Goal: Task Accomplishment & Management: Complete application form

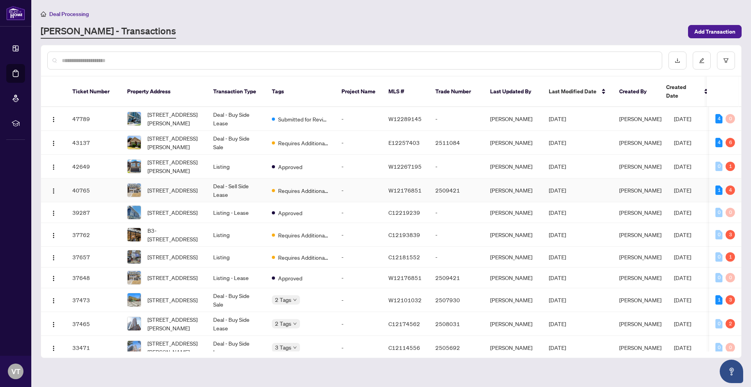
click at [124, 179] on td "[STREET_ADDRESS]" at bounding box center [164, 191] width 86 height 24
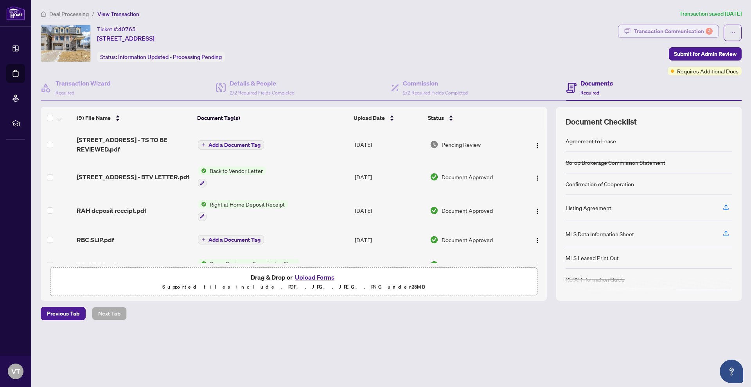
click at [667, 29] on div "Transaction Communication 4" at bounding box center [672, 31] width 79 height 13
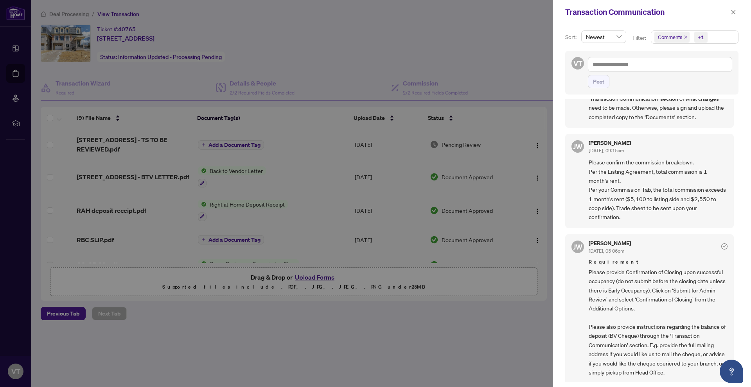
scroll to position [117, 0]
click at [310, 185] on div at bounding box center [375, 193] width 751 height 387
click at [733, 17] on span "button" at bounding box center [732, 12] width 5 height 13
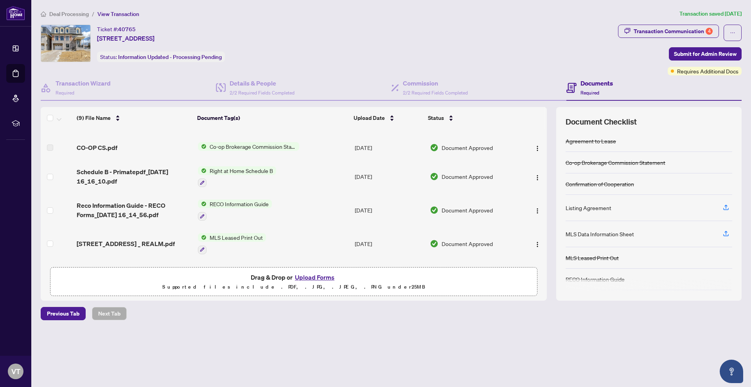
scroll to position [150, 0]
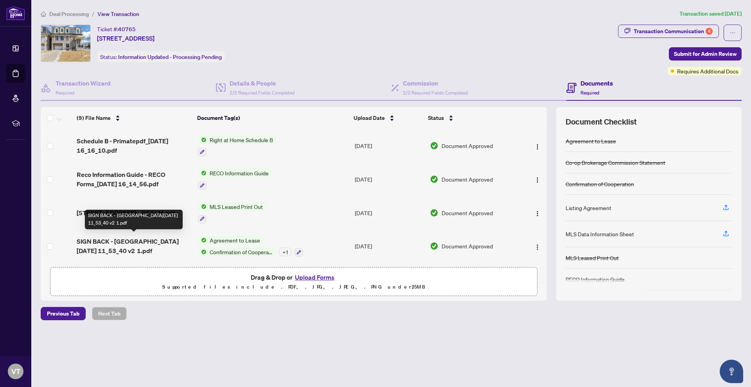
click at [168, 243] on span "SIGN BACK - [GEOGRAPHIC_DATA][DATE] 11_53_40 v2 1.pdf" at bounding box center [134, 246] width 115 height 19
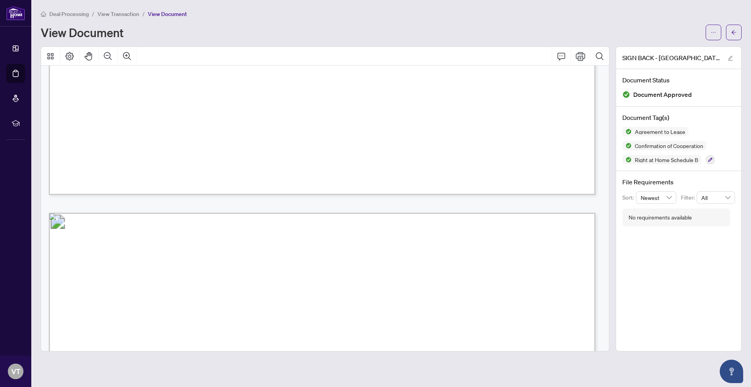
scroll to position [4924, 0]
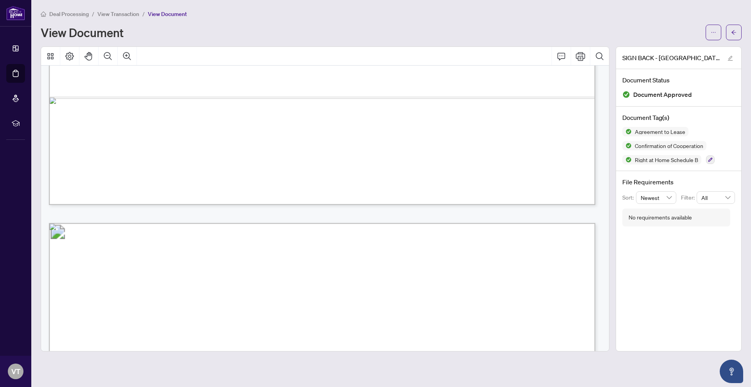
click at [124, 12] on span "View Transaction" at bounding box center [118, 14] width 42 height 7
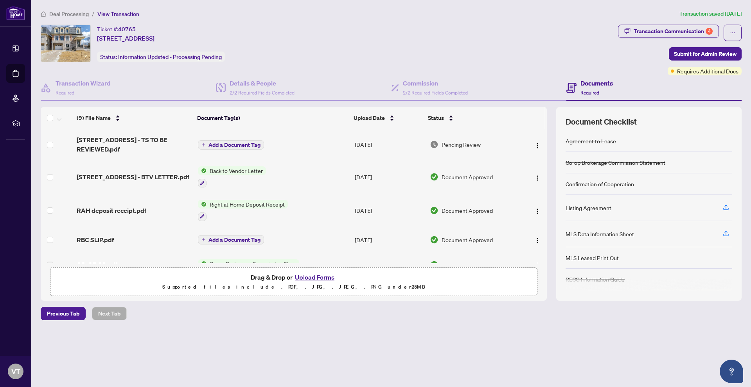
scroll to position [150, 0]
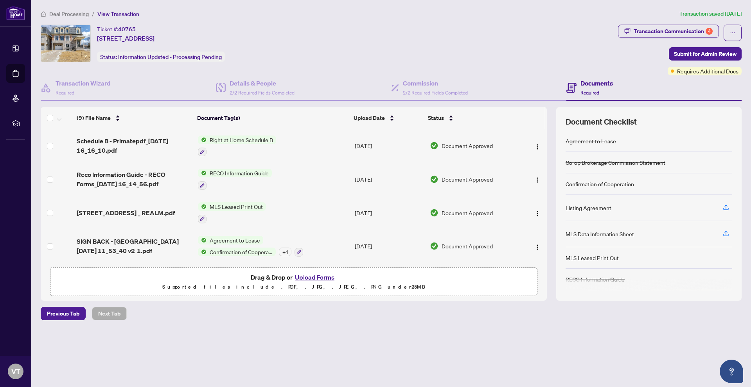
click at [163, 219] on td "[STREET_ADDRESS] _ REALM.pdf" at bounding box center [134, 213] width 121 height 34
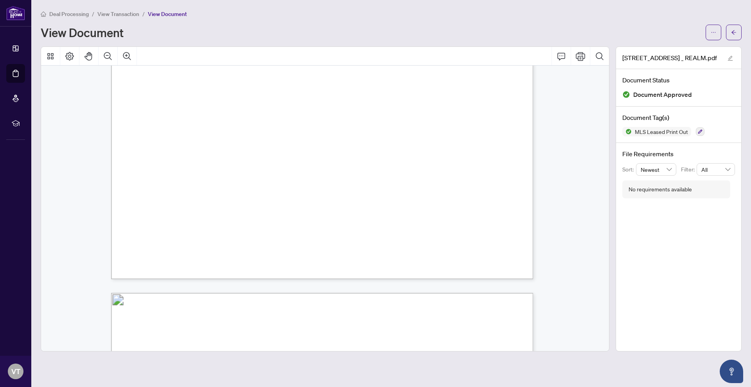
scroll to position [469, 0]
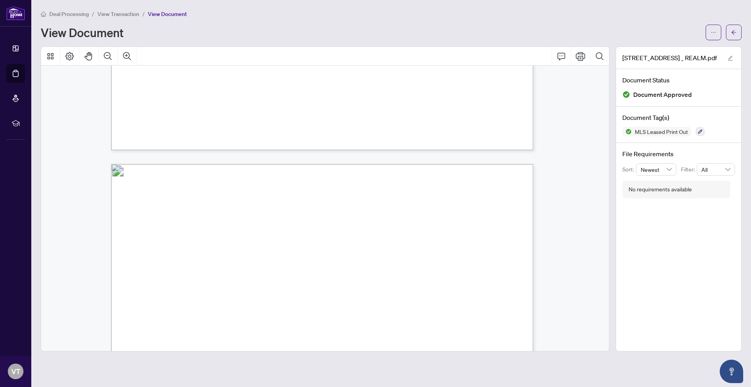
click at [101, 12] on span "View Transaction" at bounding box center [118, 14] width 42 height 7
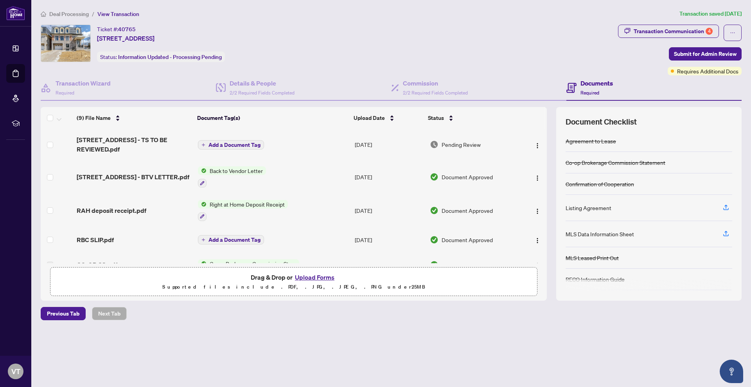
click at [317, 274] on button "Upload Forms" at bounding box center [314, 278] width 44 height 10
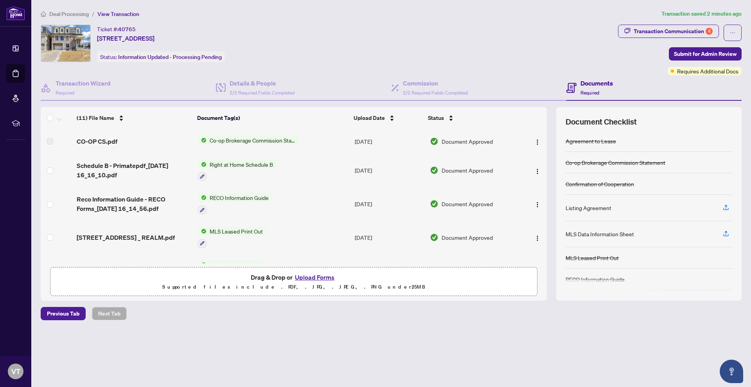
scroll to position [167, 0]
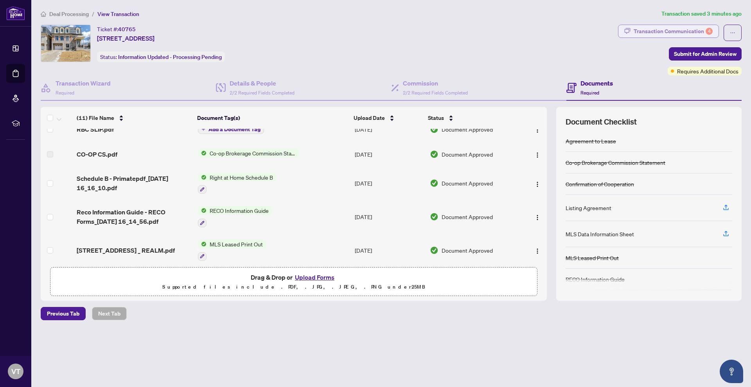
click at [701, 31] on div "Transaction Communication 4" at bounding box center [672, 31] width 79 height 13
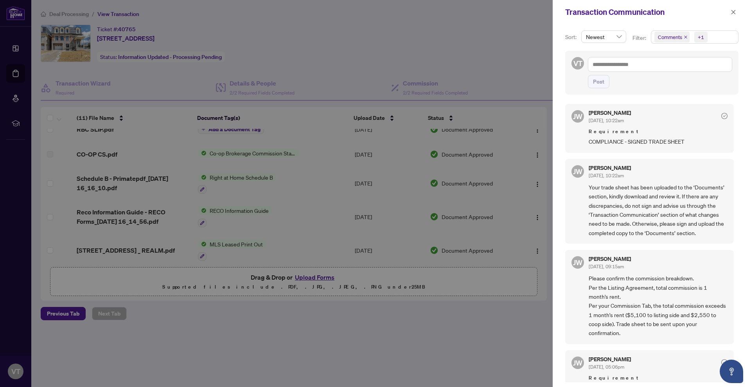
click at [522, 321] on div at bounding box center [375, 193] width 751 height 387
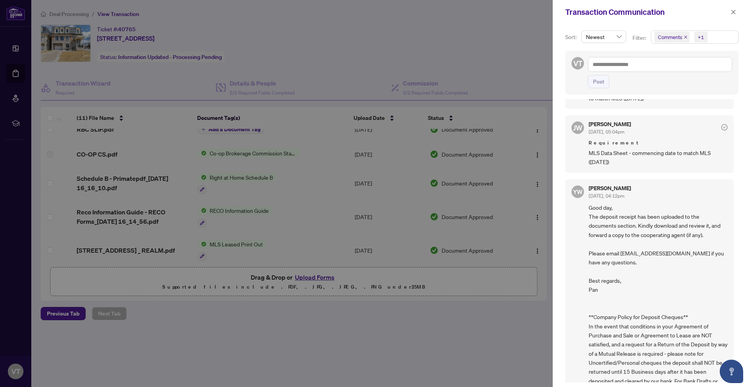
scroll to position [701, 0]
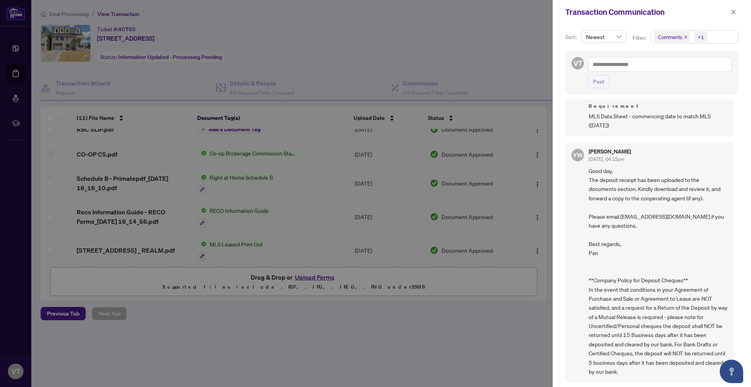
click at [527, 301] on div at bounding box center [375, 193] width 751 height 387
click at [730, 14] on button "button" at bounding box center [733, 11] width 10 height 9
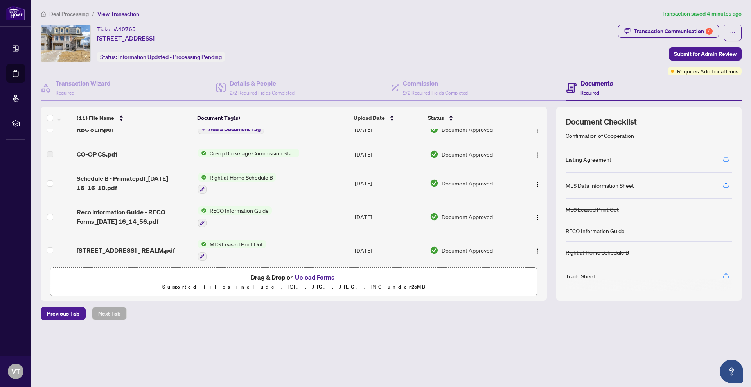
scroll to position [49, 0]
click at [648, 34] on div "Transaction Communication 4" at bounding box center [672, 31] width 79 height 13
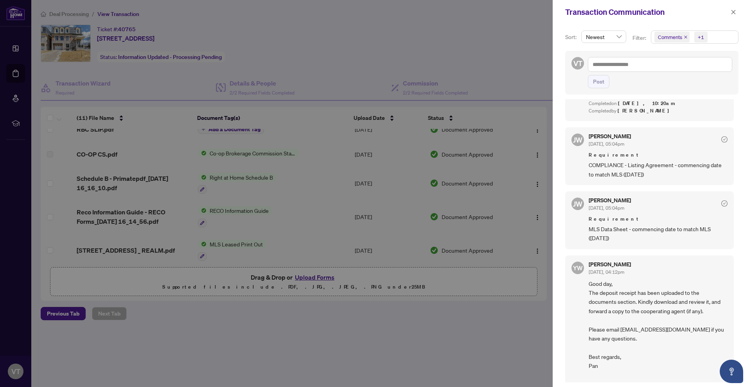
scroll to position [584, 0]
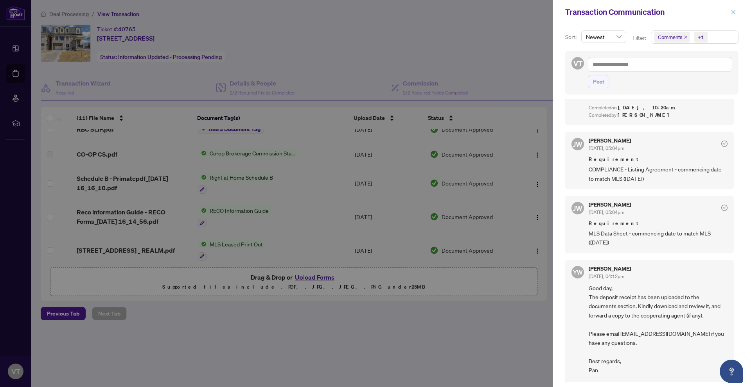
click at [730, 12] on button "button" at bounding box center [733, 11] width 10 height 9
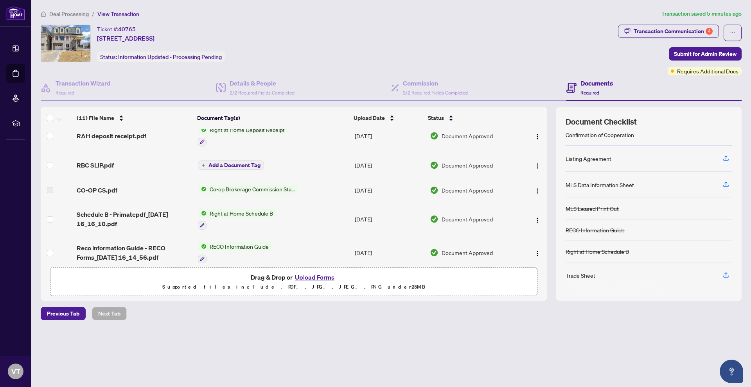
scroll to position [206, 0]
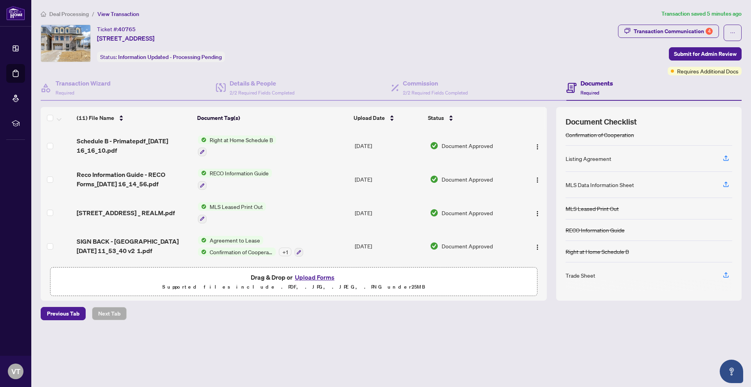
click at [330, 276] on button "Upload Forms" at bounding box center [314, 278] width 44 height 10
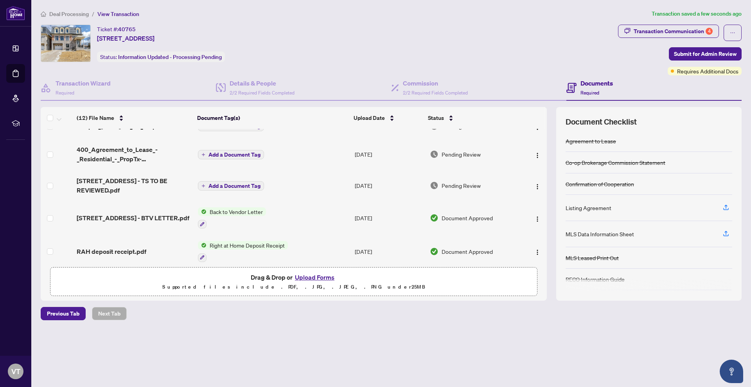
scroll to position [36, 0]
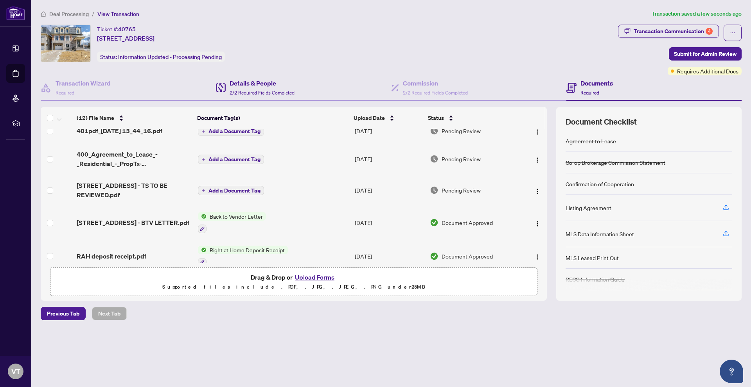
click at [298, 86] on div "Details & People 2/2 Required Fields Completed" at bounding box center [303, 87] width 175 height 25
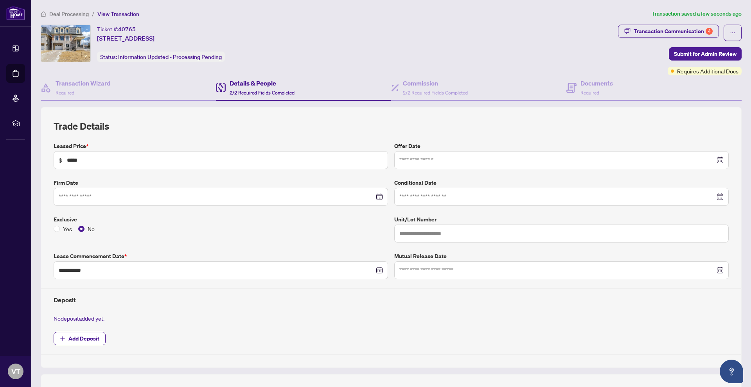
type input "**********"
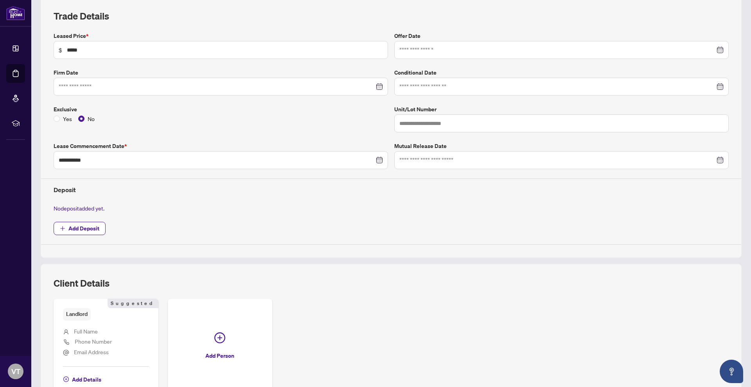
scroll to position [149, 0]
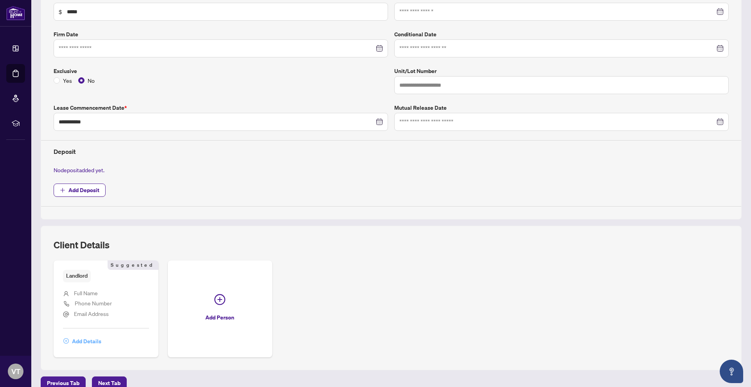
click at [89, 338] on span "Add Details" at bounding box center [86, 341] width 29 height 13
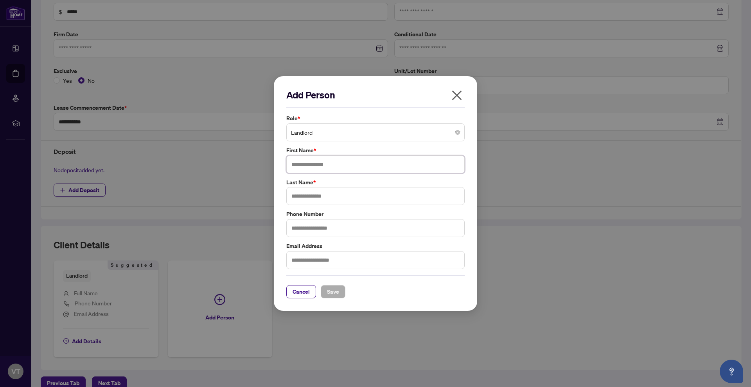
click at [318, 157] on input "text" at bounding box center [375, 165] width 178 height 18
type input "*********"
type input "******"
click at [329, 289] on span "Save" at bounding box center [333, 292] width 12 height 13
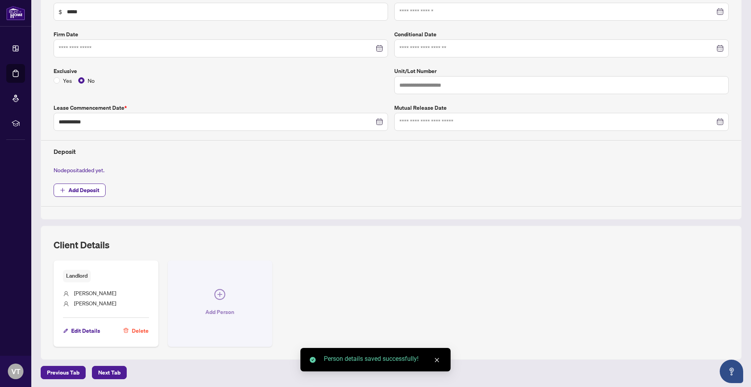
click at [222, 299] on icon "plus-circle" at bounding box center [219, 294] width 11 height 11
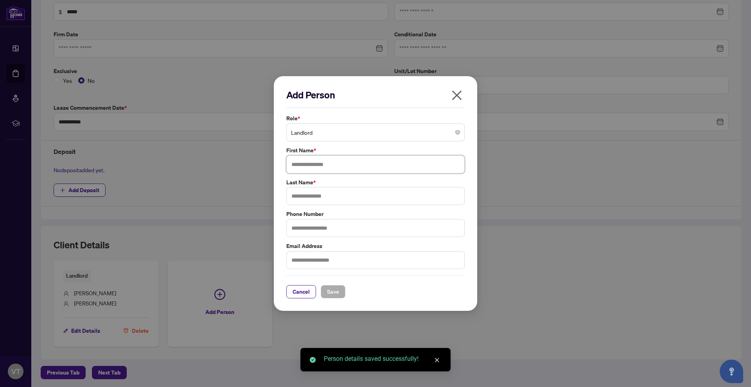
click at [316, 161] on input "text" at bounding box center [375, 165] width 178 height 18
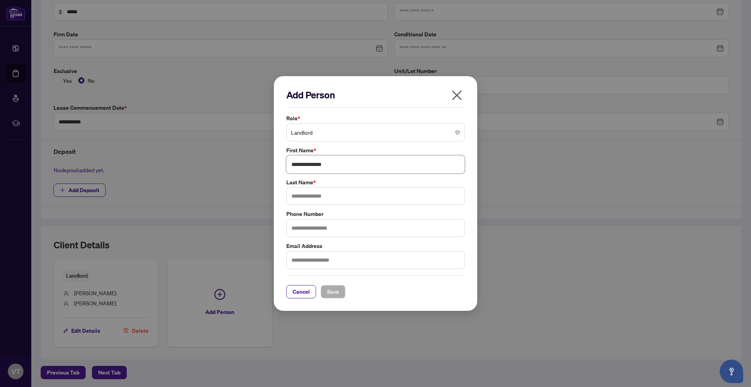
type input "**********"
type input "****"
click at [341, 288] on button "Save" at bounding box center [333, 291] width 25 height 13
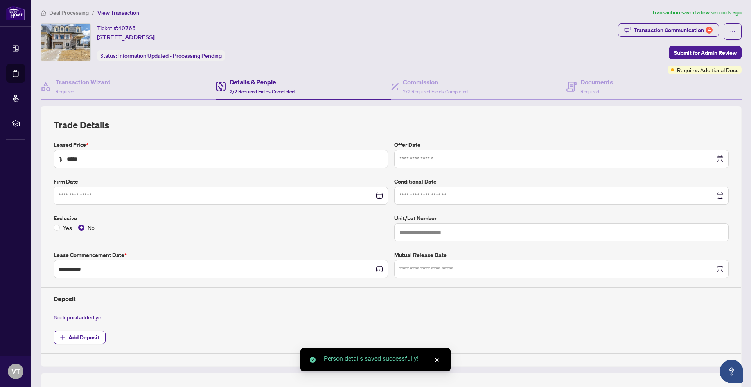
scroll to position [0, 0]
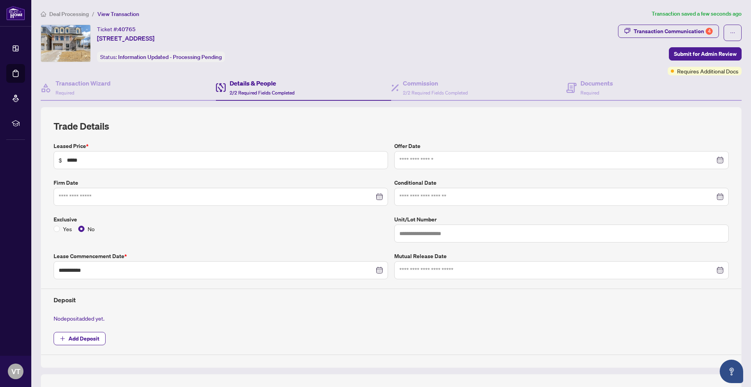
click at [398, 74] on div "Ticket #: 40765 [STREET_ADDRESS] Status: Information Updated - Processing Pendi…" at bounding box center [327, 50] width 577 height 51
click at [398, 79] on div "Commission 2/2 Required Fields Completed" at bounding box center [429, 88] width 77 height 18
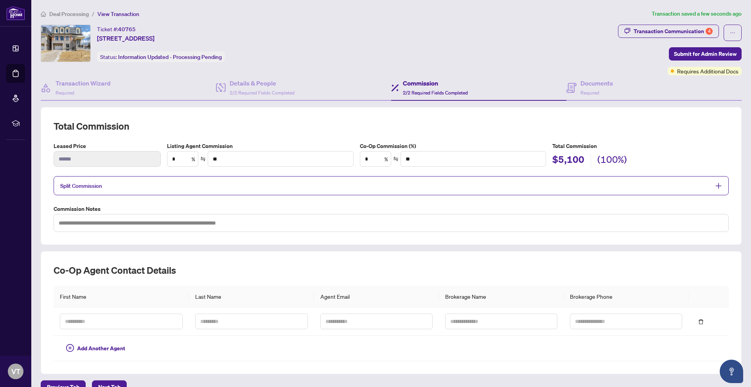
type textarea "**********"
type input "**"
type input "******"
type input "**"
type input "******"
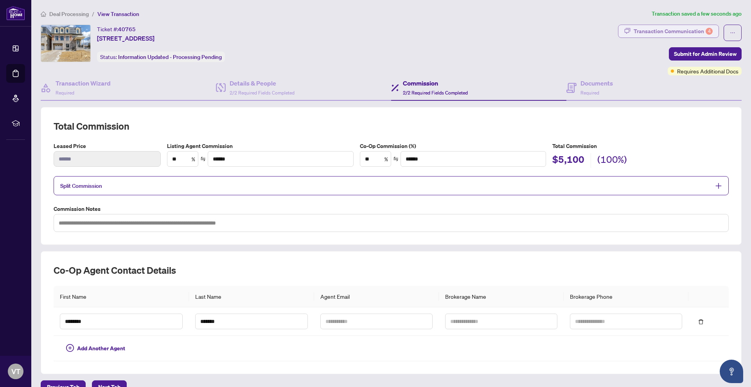
click at [635, 29] on div "Transaction Communication 4" at bounding box center [672, 31] width 79 height 13
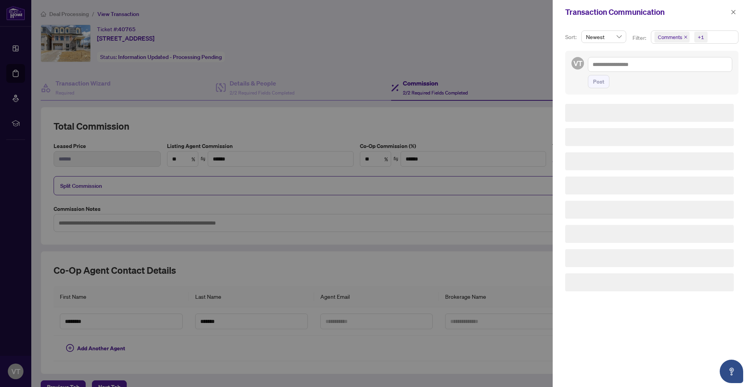
type textarea "**********"
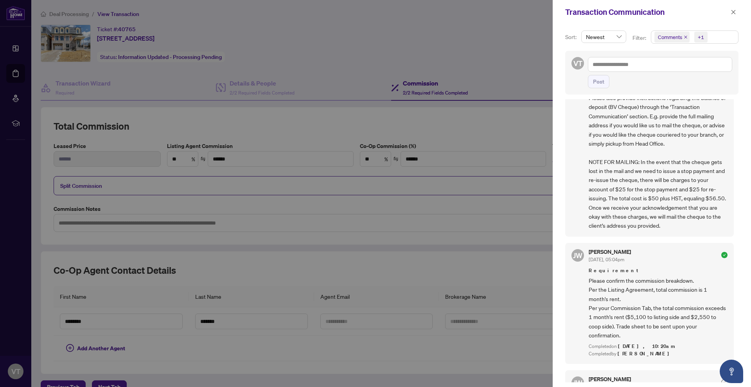
scroll to position [352, 0]
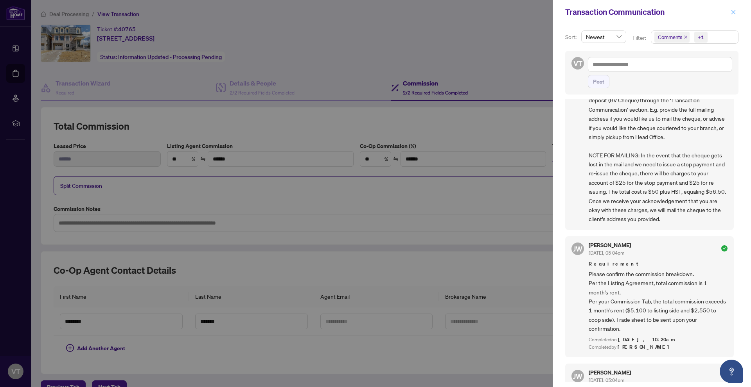
click at [731, 11] on icon "close" at bounding box center [732, 11] width 5 height 5
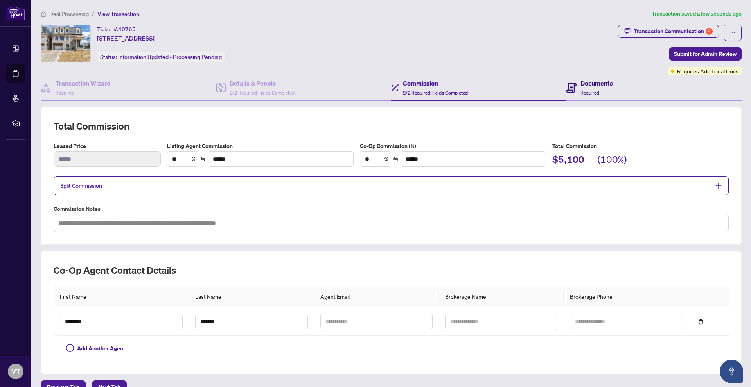
click at [570, 91] on icon at bounding box center [571, 88] width 10 height 10
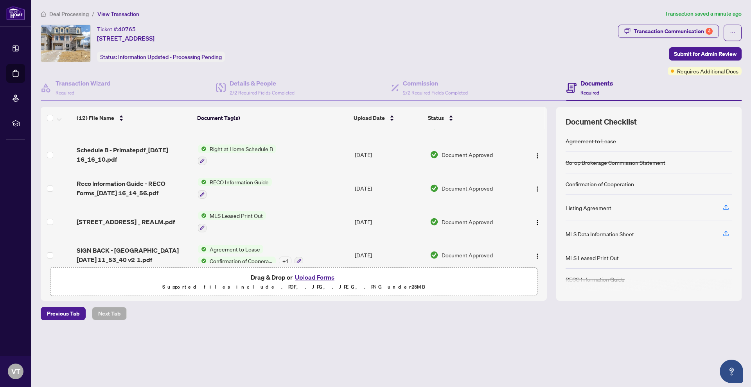
scroll to position [231, 0]
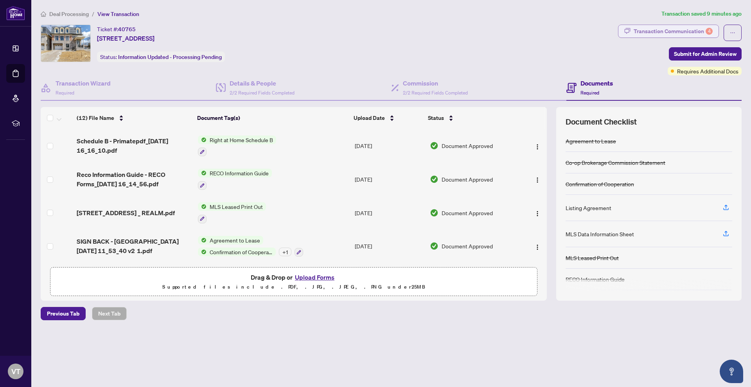
click at [640, 28] on div "Transaction Communication 4" at bounding box center [672, 31] width 79 height 13
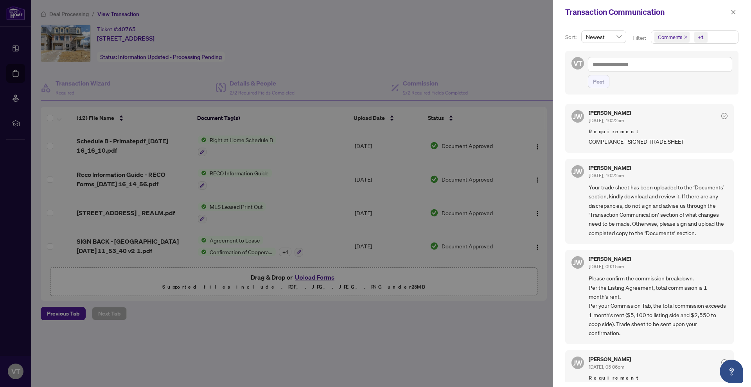
click at [309, 111] on div at bounding box center [375, 193] width 751 height 387
click at [731, 14] on icon "close" at bounding box center [733, 12] width 4 height 4
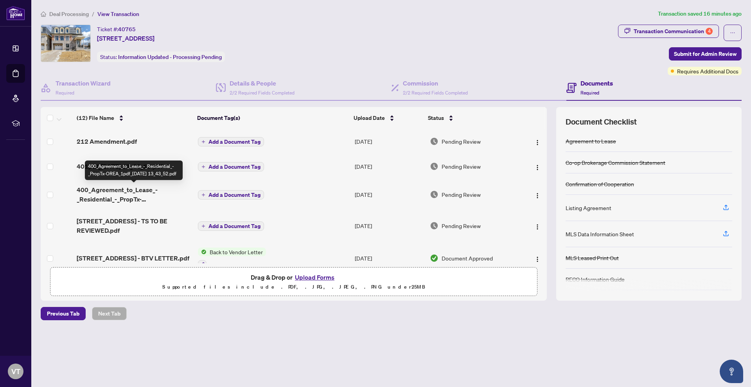
click at [161, 173] on div "400_Agreement_to_Lease_-_Residential_-_PropTx-OREA_1pdf_[DATE] 13_43_52.pdf" at bounding box center [134, 171] width 98 height 20
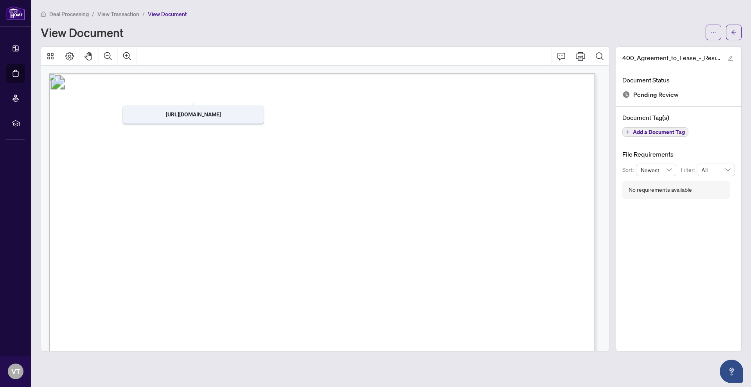
click at [122, 13] on span "View Transaction" at bounding box center [118, 14] width 42 height 7
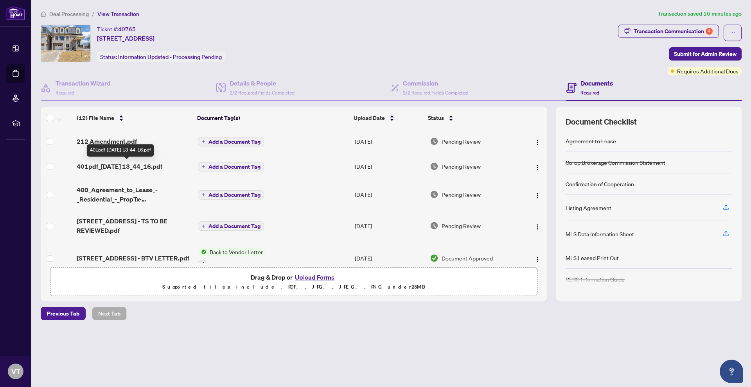
click at [162, 166] on span "401pdf_[DATE] 13_44_16.pdf" at bounding box center [120, 166] width 86 height 9
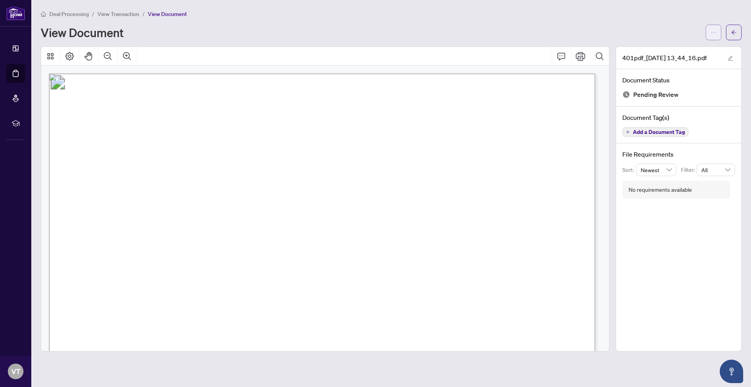
click at [713, 32] on icon "ellipsis" at bounding box center [712, 32] width 5 height 5
click at [681, 99] on span "Archive" at bounding box center [684, 99] width 59 height 9
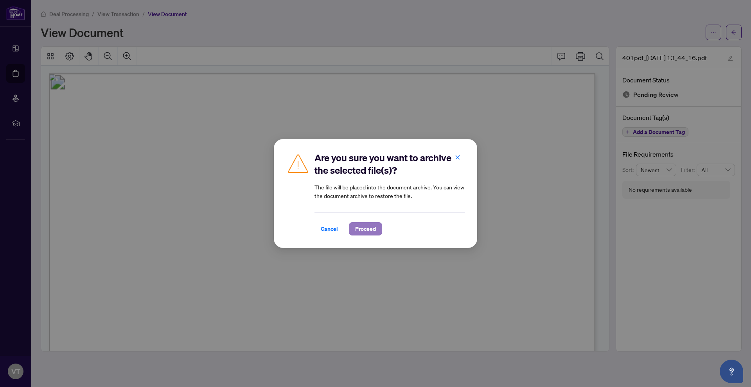
click at [368, 224] on span "Proceed" at bounding box center [365, 229] width 21 height 13
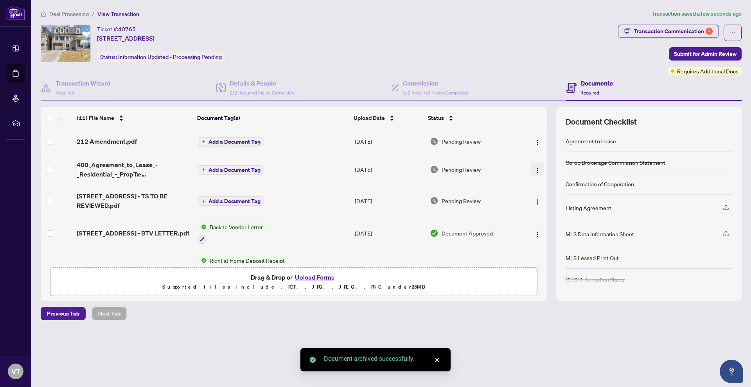
click at [537, 170] on img "button" at bounding box center [537, 171] width 6 height 6
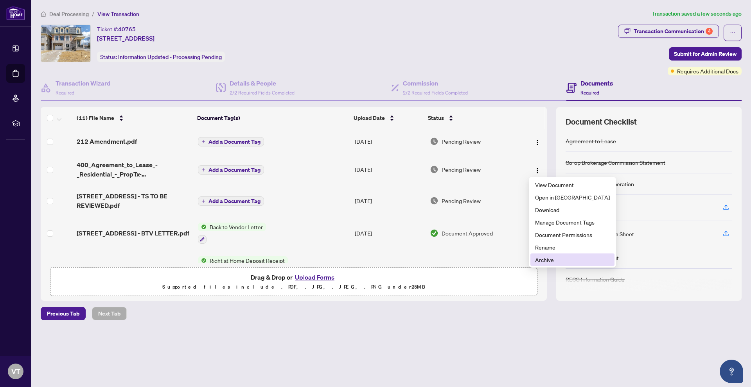
click at [553, 260] on span "Archive" at bounding box center [572, 260] width 75 height 9
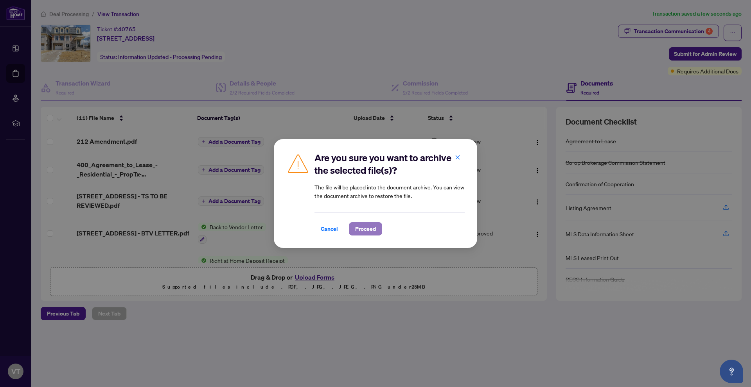
click at [365, 233] on span "Proceed" at bounding box center [365, 229] width 21 height 13
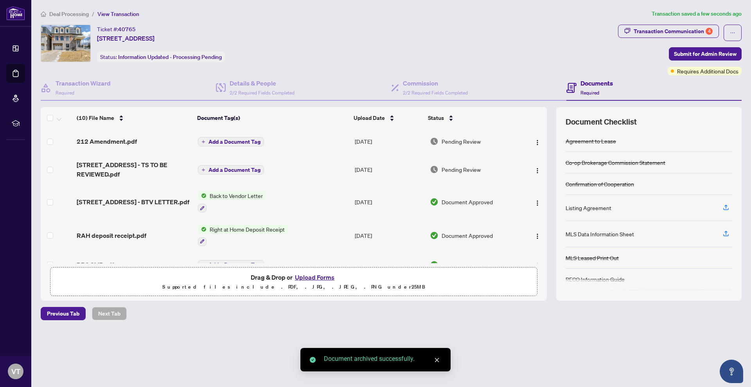
click at [320, 278] on button "Upload Forms" at bounding box center [314, 278] width 44 height 10
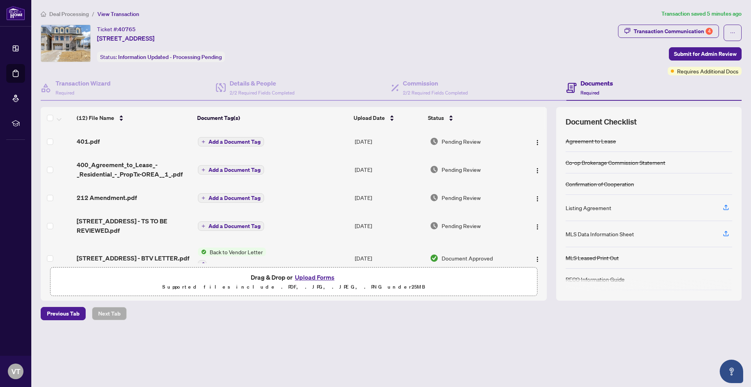
click at [306, 281] on button "Upload Forms" at bounding box center [314, 278] width 44 height 10
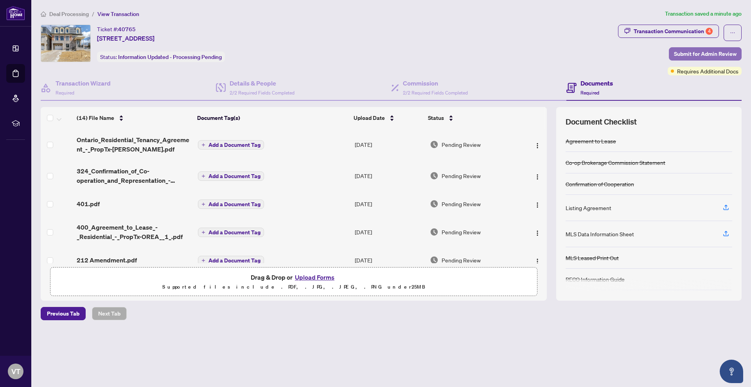
click at [710, 49] on span "Submit for Admin Review" at bounding box center [705, 54] width 63 height 13
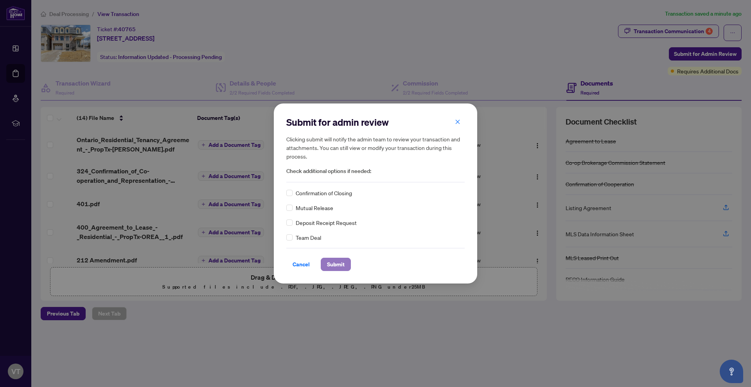
click at [328, 264] on span "Submit" at bounding box center [336, 264] width 18 height 13
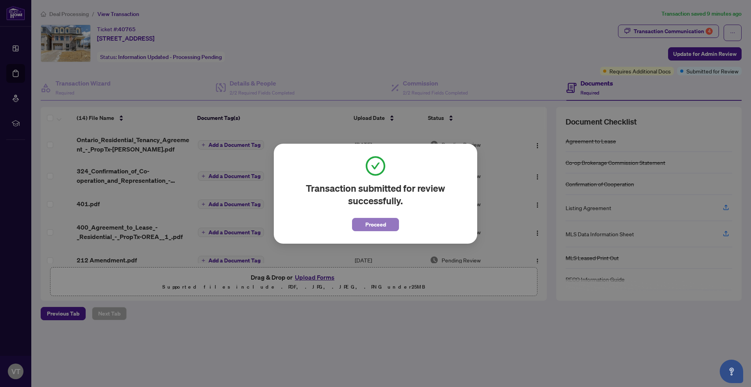
click at [381, 230] on span "Proceed" at bounding box center [375, 225] width 21 height 13
